Goal: Information Seeking & Learning: Check status

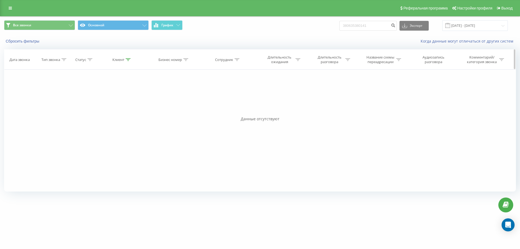
click at [129, 60] on icon at bounding box center [128, 59] width 5 height 3
drag, startPoint x: 123, startPoint y: 103, endPoint x: 67, endPoint y: 93, distance: 57.5
click at [67, 93] on div "Фильтровать по условию Равно Введите значение Отмена OK Фильтровать по условию …" at bounding box center [260, 131] width 512 height 122
paste input "0688895730"
click at [100, 98] on input "0688895730" at bounding box center [122, 98] width 48 height 9
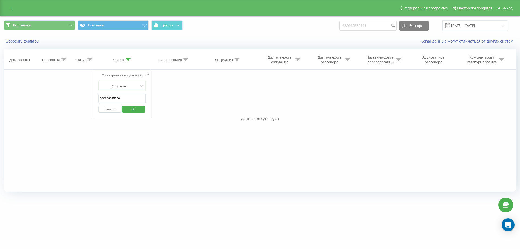
type input "380688895730"
click at [137, 110] on span "OK" at bounding box center [133, 109] width 15 height 8
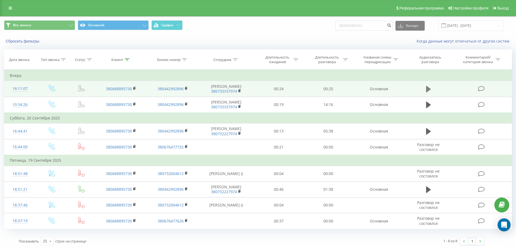
click at [429, 89] on icon at bounding box center [428, 89] width 5 height 6
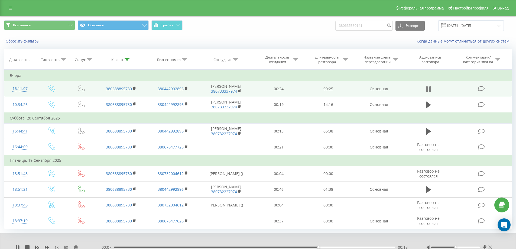
click at [429, 87] on icon at bounding box center [430, 89] width 2 height 6
click at [128, 60] on icon at bounding box center [127, 59] width 5 height 3
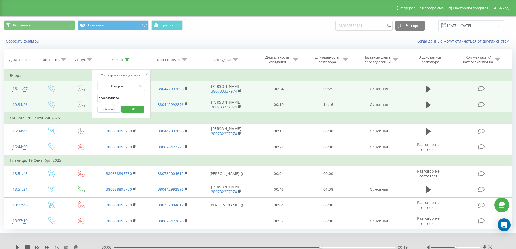
drag, startPoint x: 94, startPoint y: 101, endPoint x: 61, endPoint y: 102, distance: 33.3
click at [61, 102] on table "Фильтровать по условию Равно Введите значение Отмена OK Фильтровать по условию …" at bounding box center [258, 149] width 508 height 159
paste input "098) 8909287"
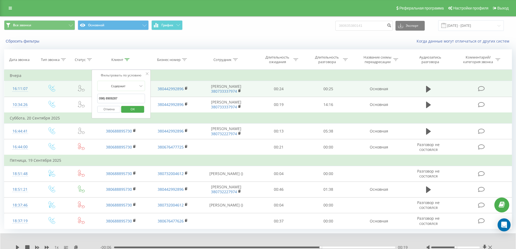
click at [105, 97] on input "098) 8909287" at bounding box center [121, 98] width 48 height 9
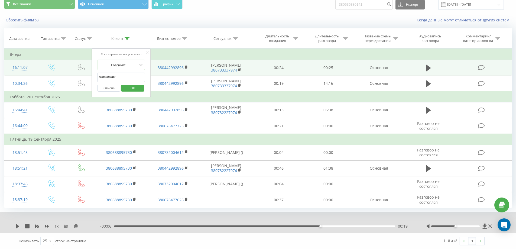
click at [99, 79] on input "0988909287" at bounding box center [121, 77] width 48 height 9
type input "380988909287"
click at [127, 88] on span "OK" at bounding box center [132, 88] width 15 height 8
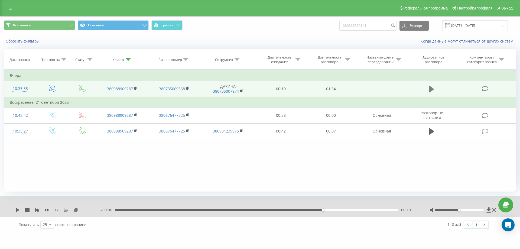
click at [429, 90] on button at bounding box center [432, 89] width 8 height 8
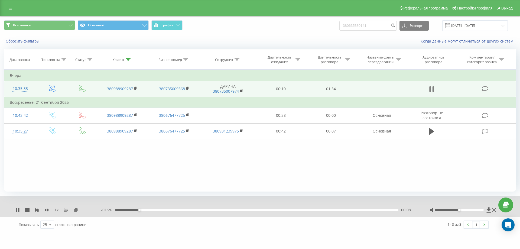
click at [433, 87] on icon at bounding box center [434, 89] width 2 height 6
